Goal: Find specific page/section: Find specific page/section

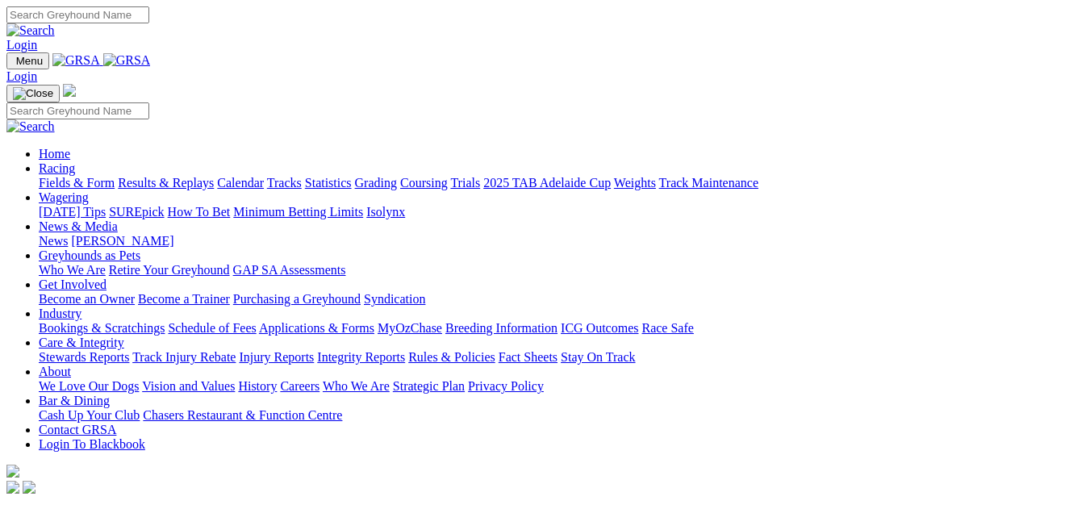
click at [42, 176] on link "Fields & Form" at bounding box center [77, 183] width 76 height 14
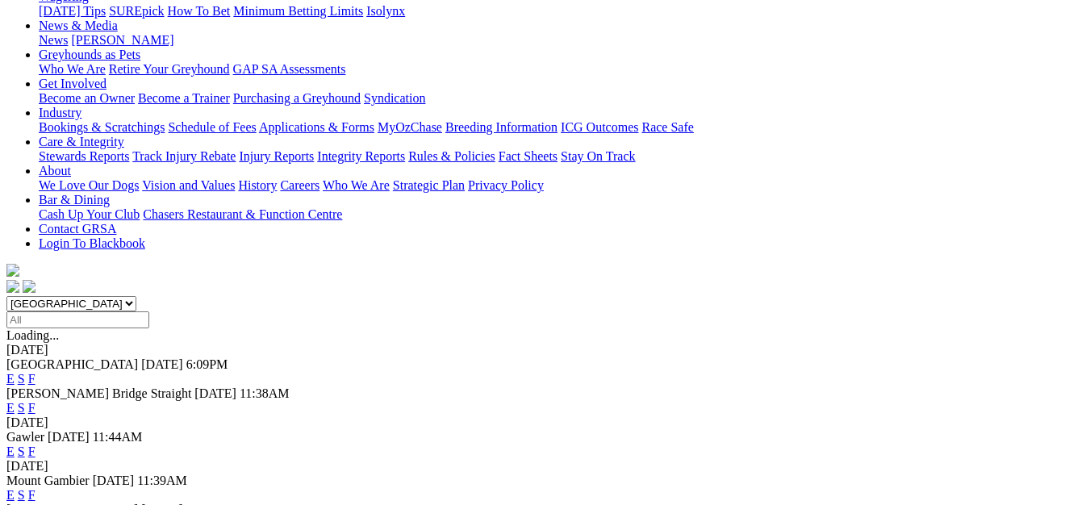
scroll to position [242, 0]
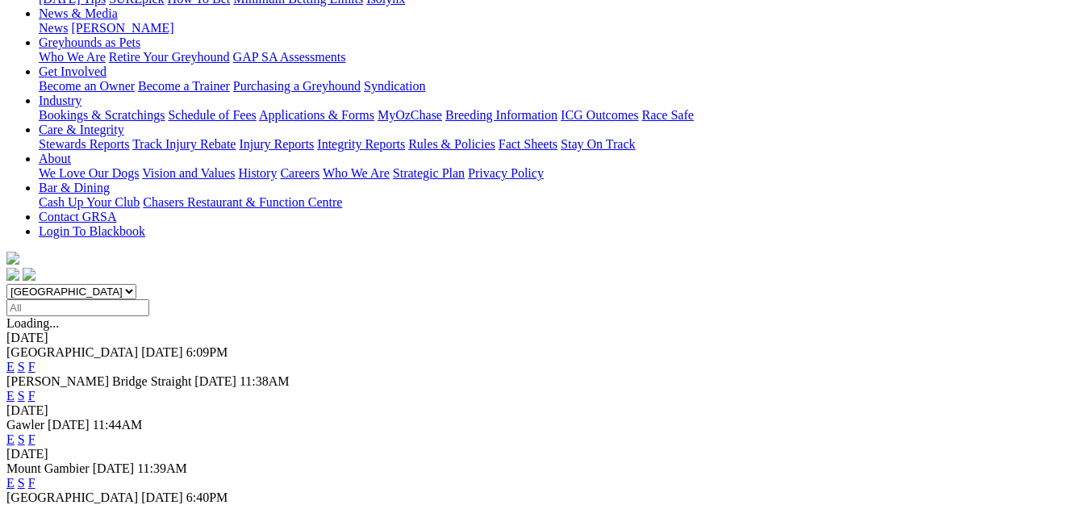
click at [36, 476] on link "F" at bounding box center [31, 483] width 7 height 14
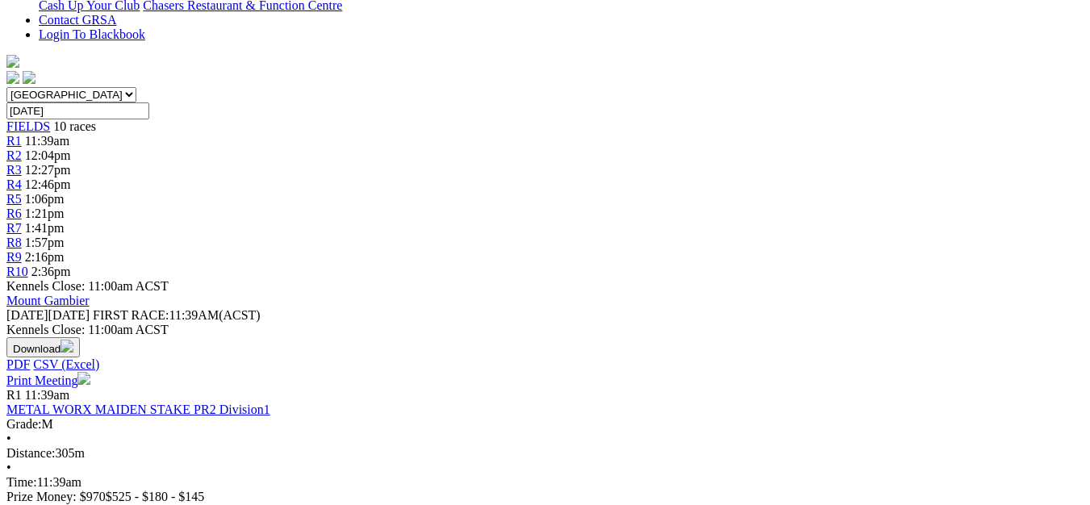
scroll to position [403, 0]
